Goal: Task Accomplishment & Management: Use online tool/utility

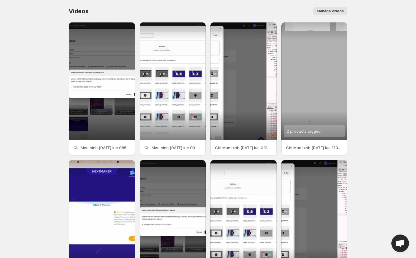
click at [328, 6] on div "Videos. This page is ready Videos Manage videos More actions Manage videos" at bounding box center [208, 11] width 279 height 22
click at [328, 9] on button "Manage videos" at bounding box center [330, 11] width 34 height 8
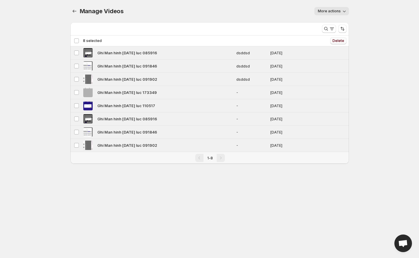
click at [333, 38] on button "Delete" at bounding box center [338, 40] width 16 height 7
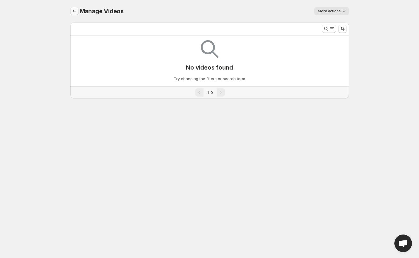
click at [75, 13] on icon "Manage Videos" at bounding box center [75, 11] width 6 height 6
